Goal: Information Seeking & Learning: Learn about a topic

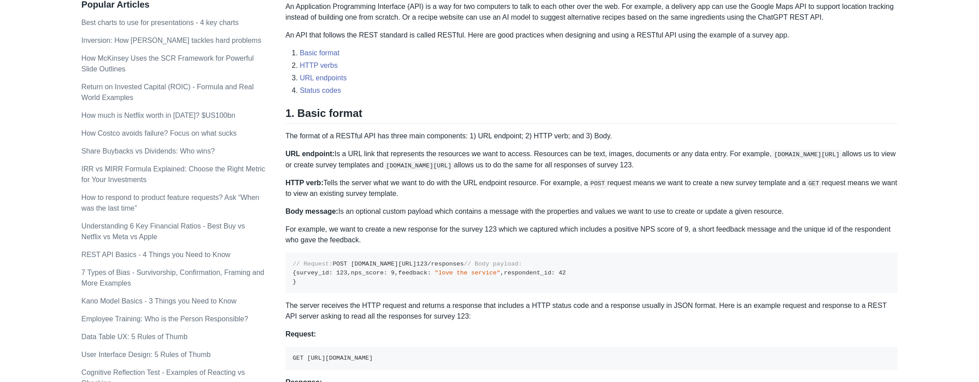
scroll to position [357, 0]
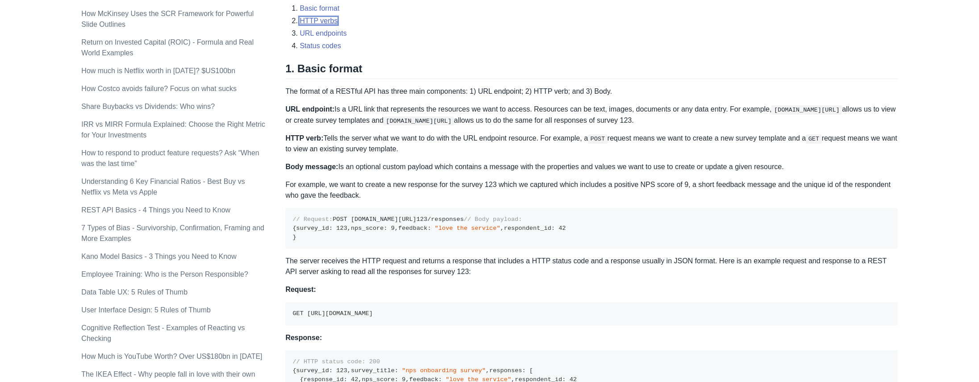
click at [311, 21] on link "HTTP verbs" at bounding box center [319, 21] width 38 height 8
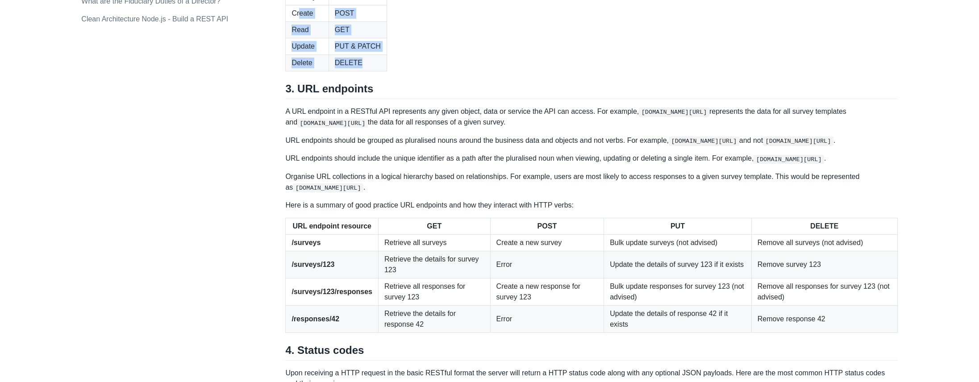
drag, startPoint x: 361, startPoint y: 204, endPoint x: 300, endPoint y: 154, distance: 79.4
click at [300, 71] on tbody "Create POST Read GET Update PUT & PATCH Delete DELETE" at bounding box center [336, 38] width 101 height 66
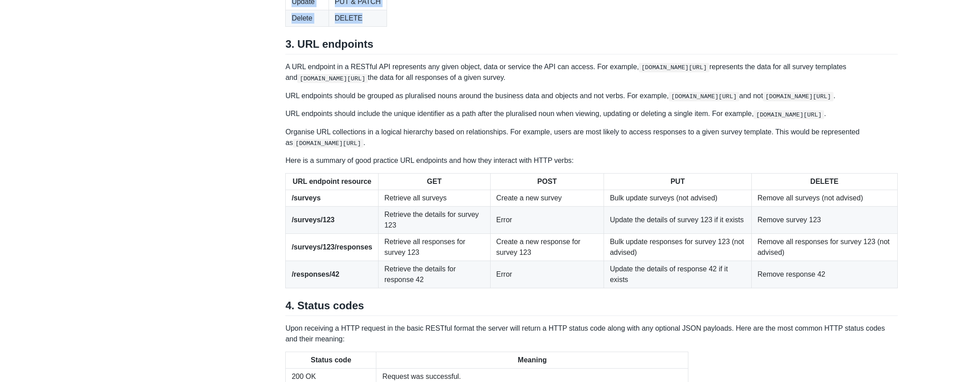
scroll to position [1006, 0]
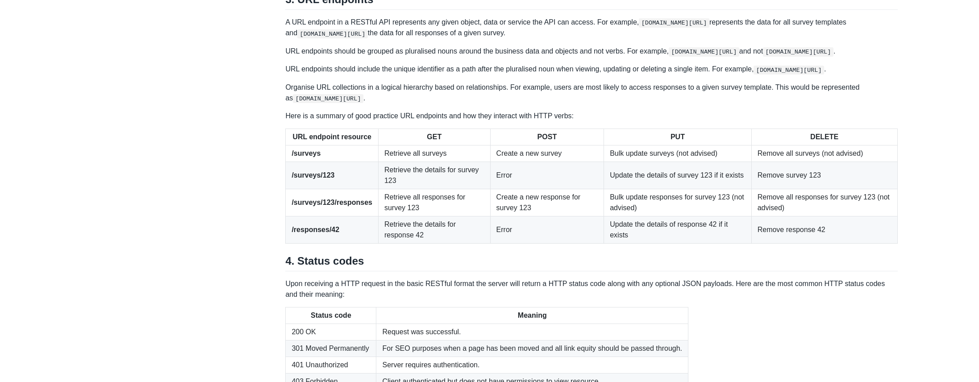
drag, startPoint x: 390, startPoint y: 120, endPoint x: 281, endPoint y: 47, distance: 131.0
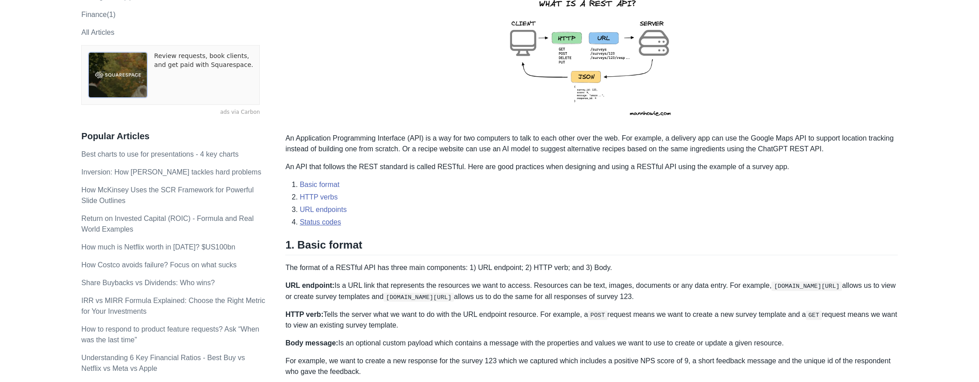
scroll to position [202, 0]
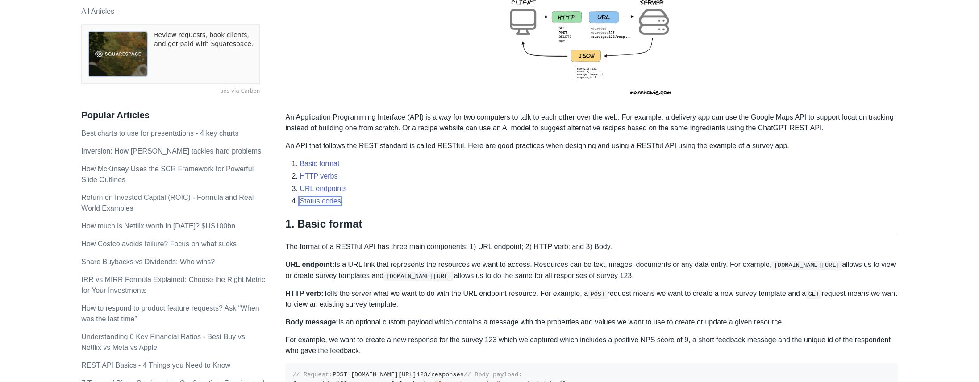
click at [328, 201] on link "Status codes" at bounding box center [321, 201] width 42 height 8
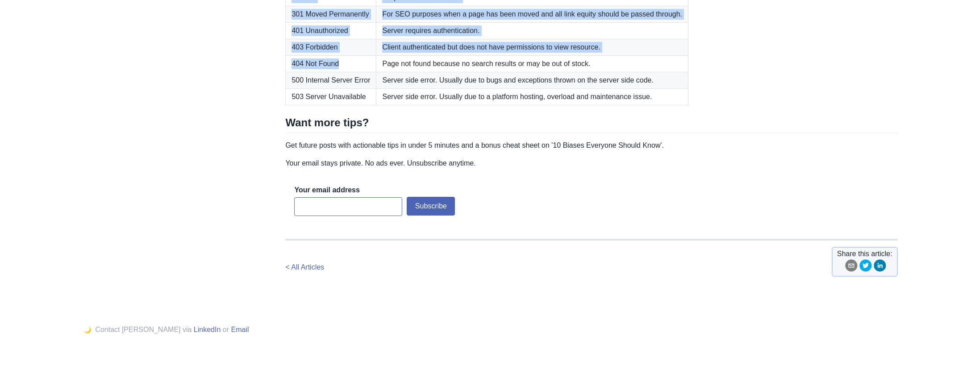
drag, startPoint x: 347, startPoint y: 143, endPoint x: 292, endPoint y: 78, distance: 85.6
click at [292, 78] on tbody "200 OK Request was successful. 301 Moved Permanently For SEO purposes when a pa…" at bounding box center [487, 48] width 403 height 116
copy tbody "200 OK Request was successful. 301 Moved Permanently For SEO purposes when a pa…"
